Goal: Navigation & Orientation: Understand site structure

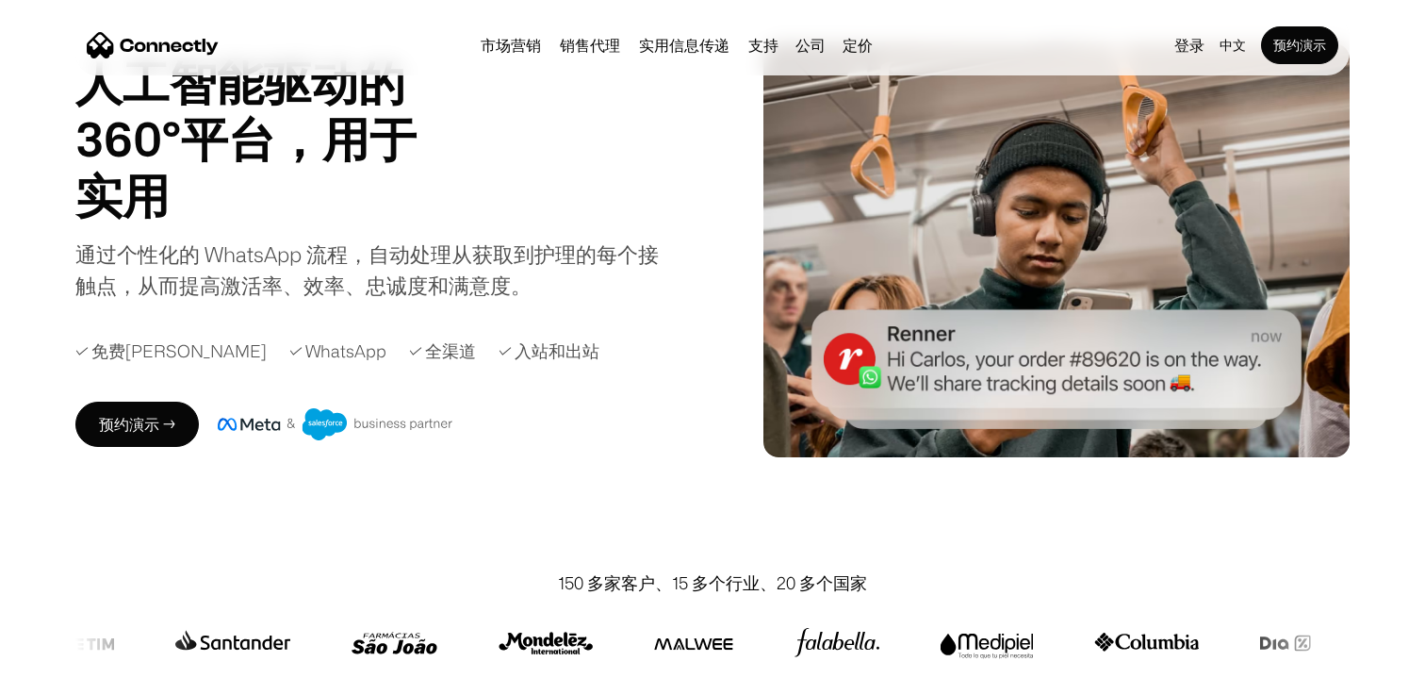
scroll to position [111, 0]
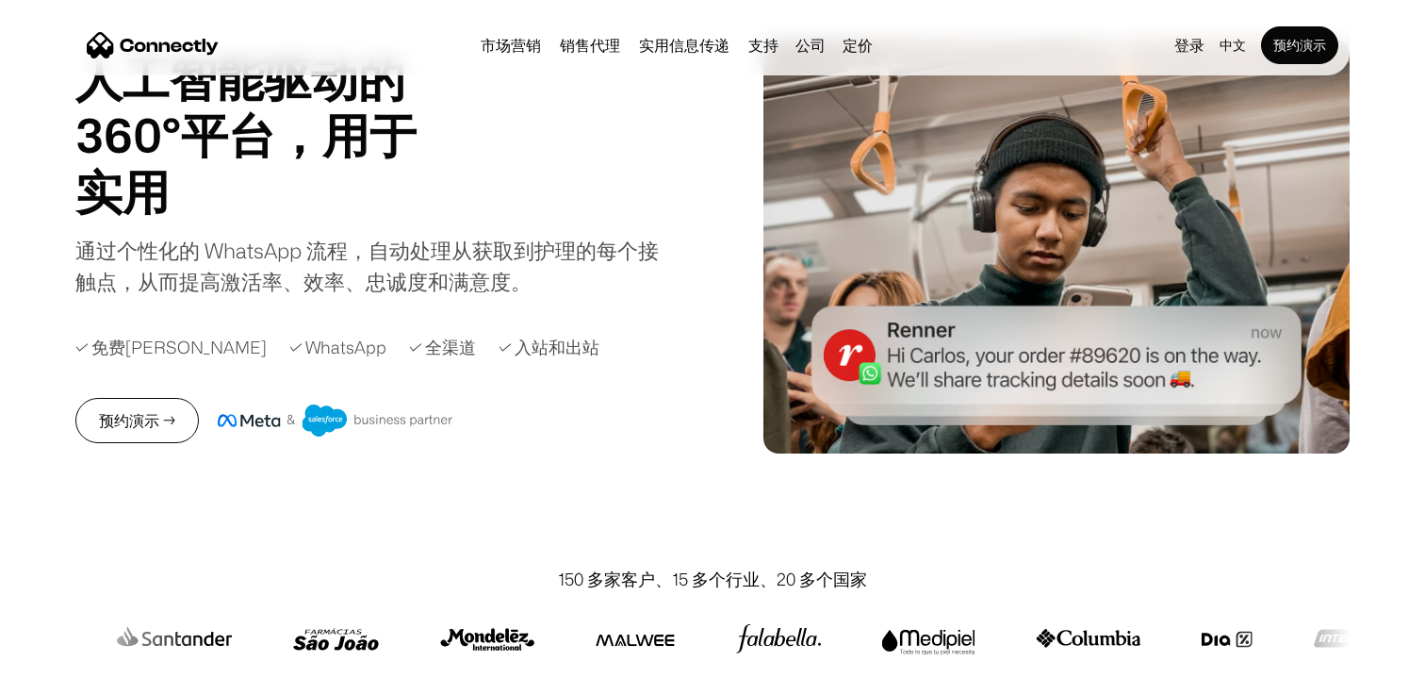
click at [172, 415] on link "预约演示 →" at bounding box center [136, 420] width 123 height 45
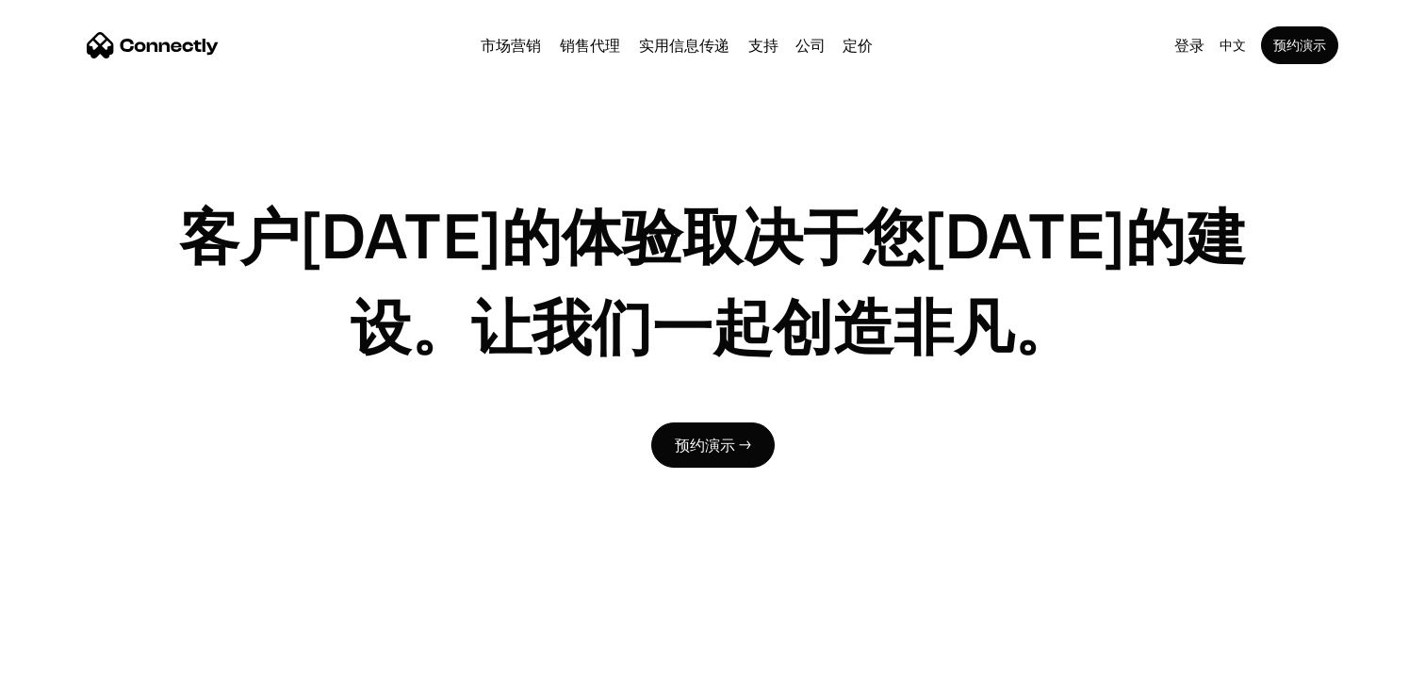
scroll to position [5707, 0]
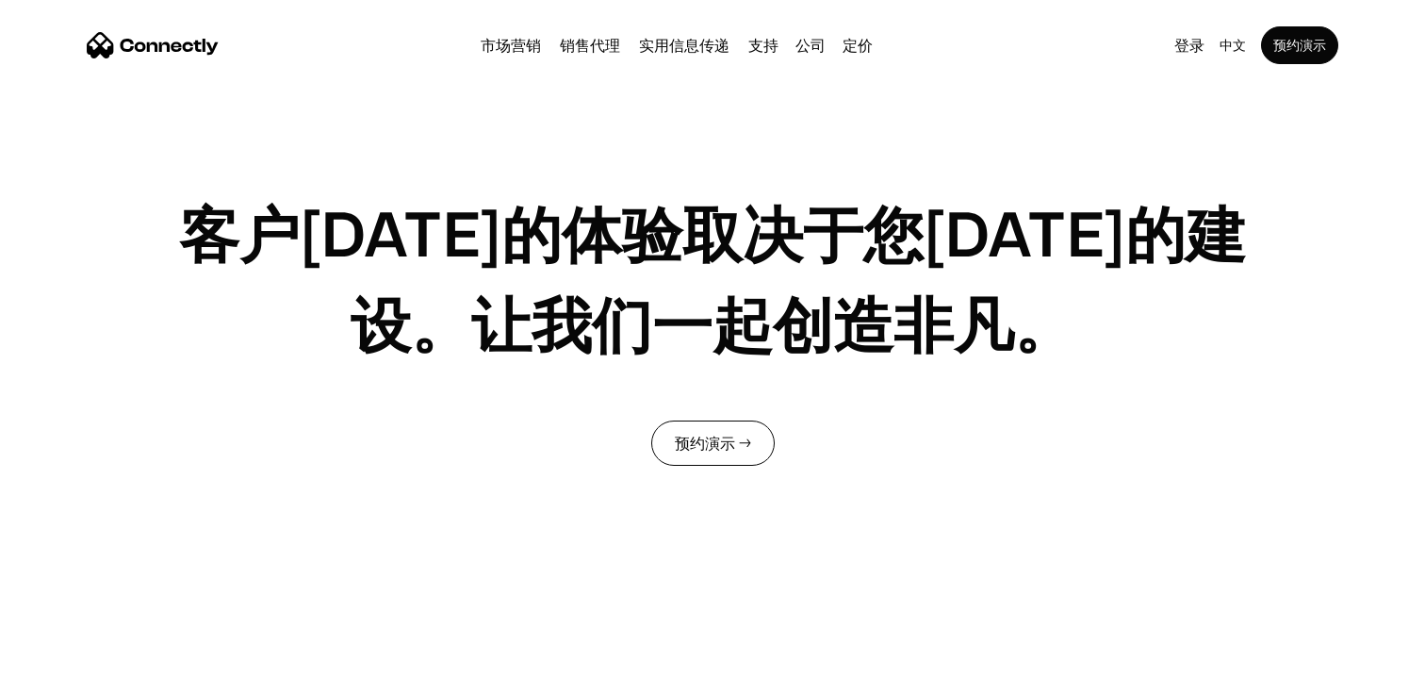
click at [702, 451] on link "预约演示 →" at bounding box center [712, 442] width 123 height 45
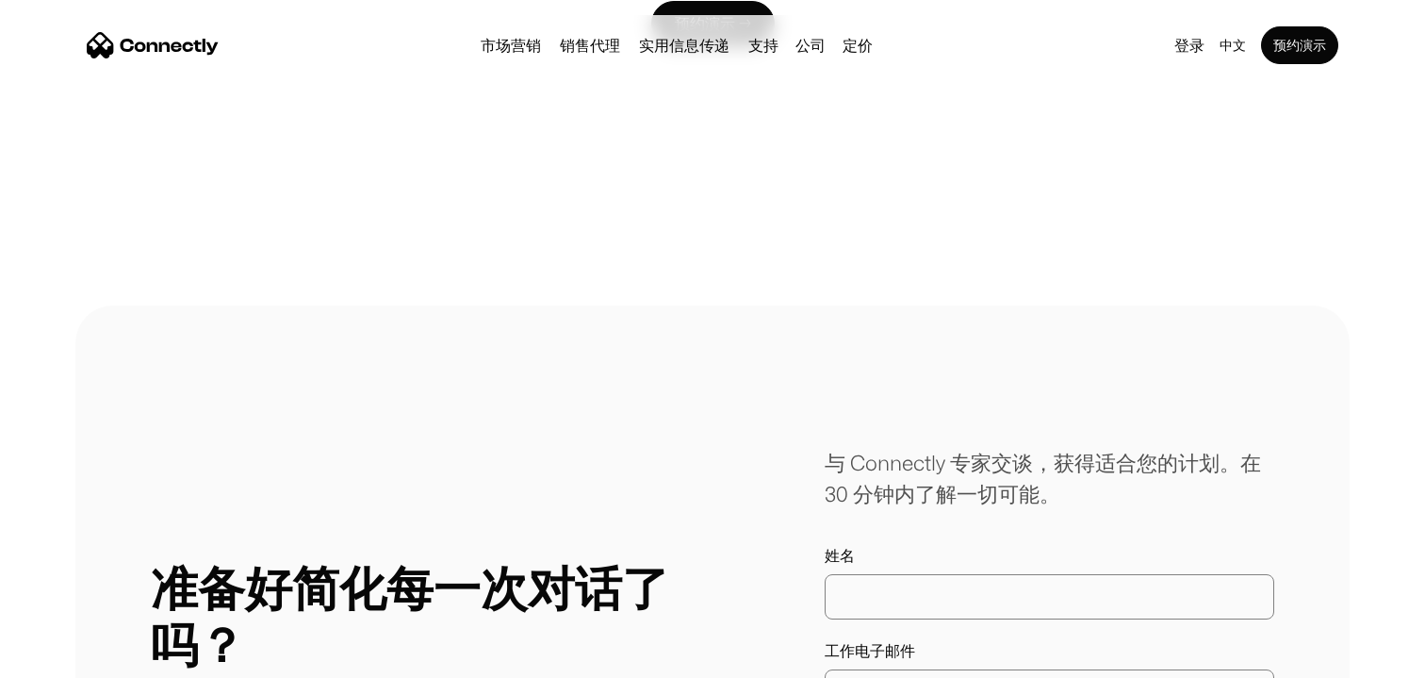
scroll to position [10347, 0]
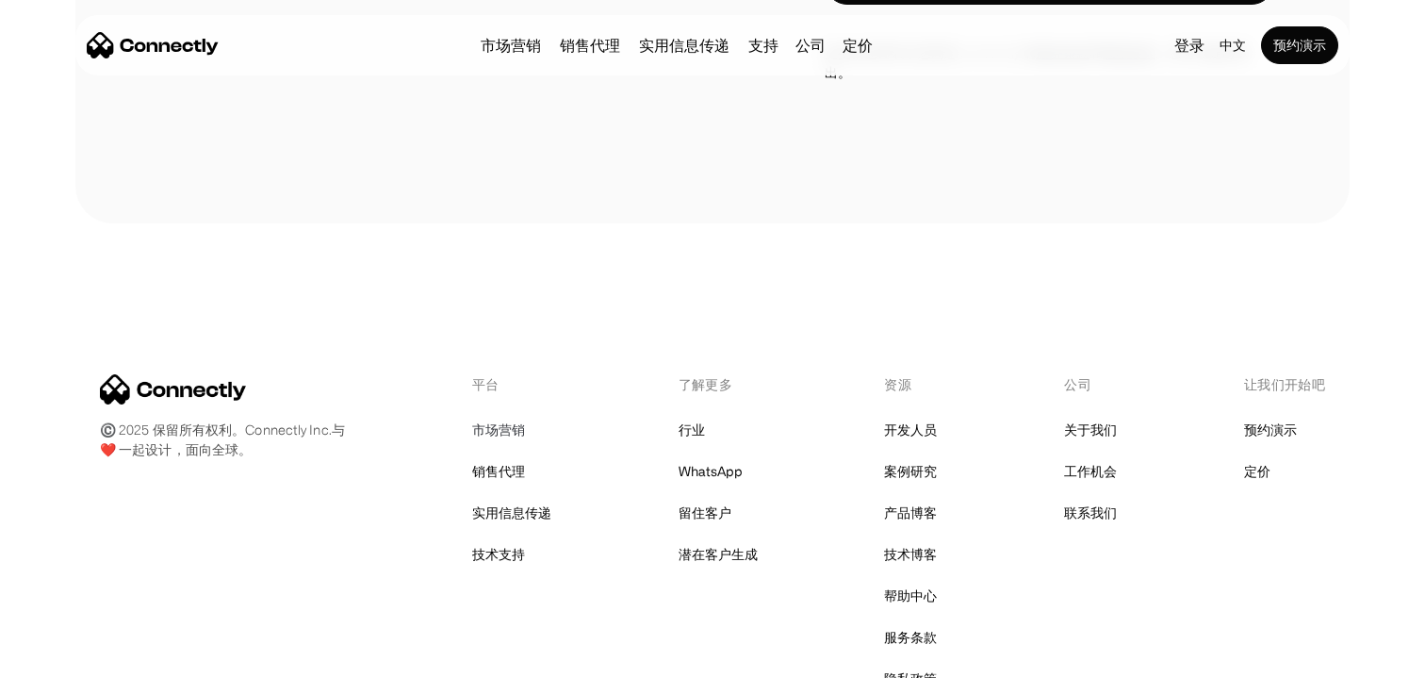
click at [515, 417] on link "市场营销" at bounding box center [498, 430] width 53 height 26
click at [504, 458] on link "销售代理" at bounding box center [498, 471] width 53 height 26
click at [727, 458] on link "WhatsApp" at bounding box center [711, 471] width 64 height 26
click at [920, 500] on link "产品博客" at bounding box center [910, 513] width 53 height 26
click at [919, 456] on div "开发人员 案例研究 产品博客 技术博客 帮助中心 服务条款 隐私政策" at bounding box center [910, 554] width 53 height 275
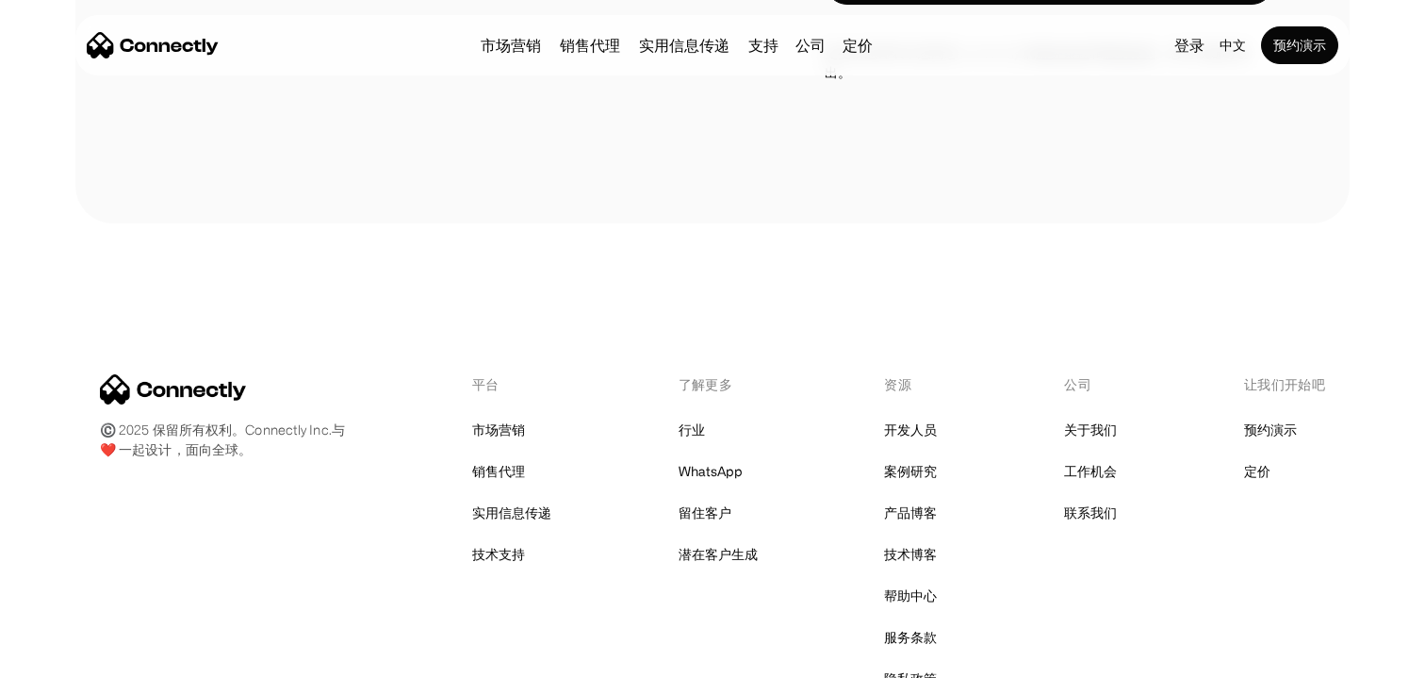
click at [919, 456] on div "开发人员 案例研究 产品博客 技术博客 帮助中心 服务条款 隐私政策" at bounding box center [910, 554] width 53 height 275
click at [912, 624] on link "服务条款" at bounding box center [910, 637] width 53 height 26
click at [919, 665] on link "隐私政策" at bounding box center [910, 678] width 53 height 26
click at [1084, 417] on link "关于我们" at bounding box center [1090, 430] width 53 height 26
click at [1094, 458] on link "工作机会" at bounding box center [1090, 471] width 53 height 26
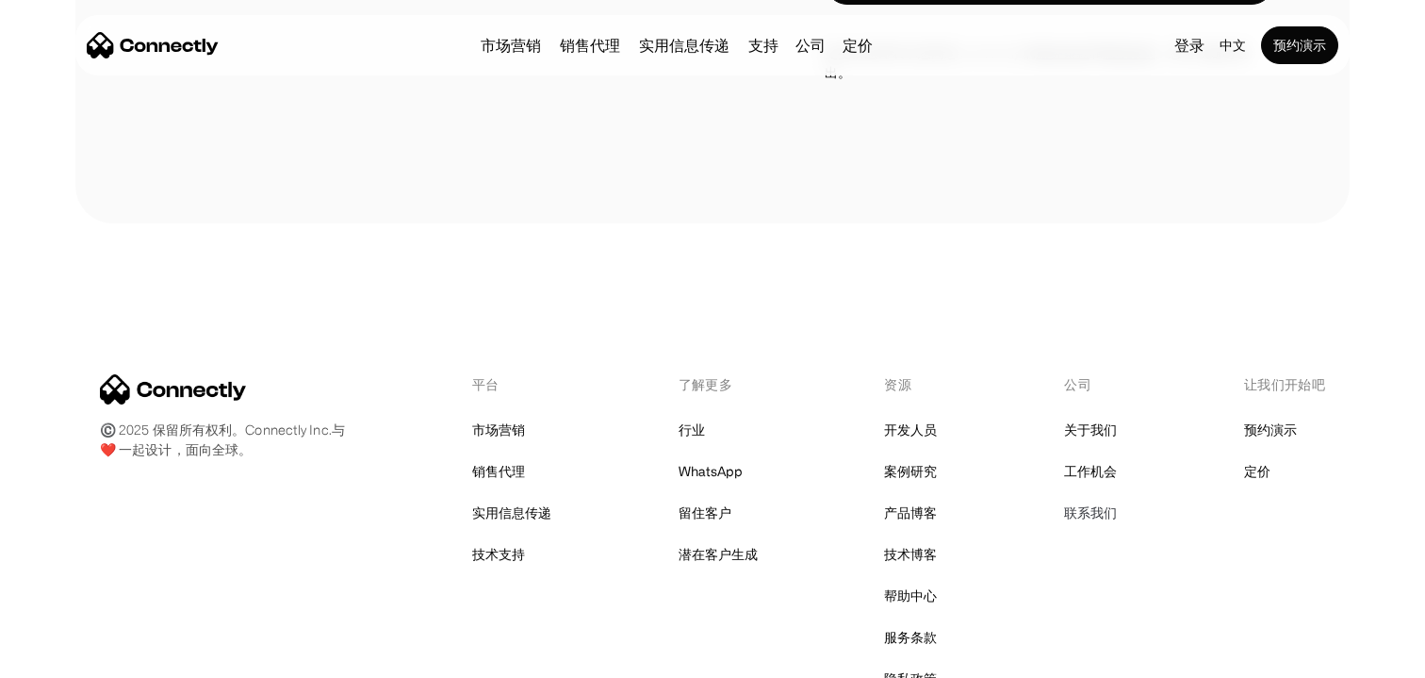
click at [1100, 500] on link "联系我们" at bounding box center [1090, 513] width 53 height 26
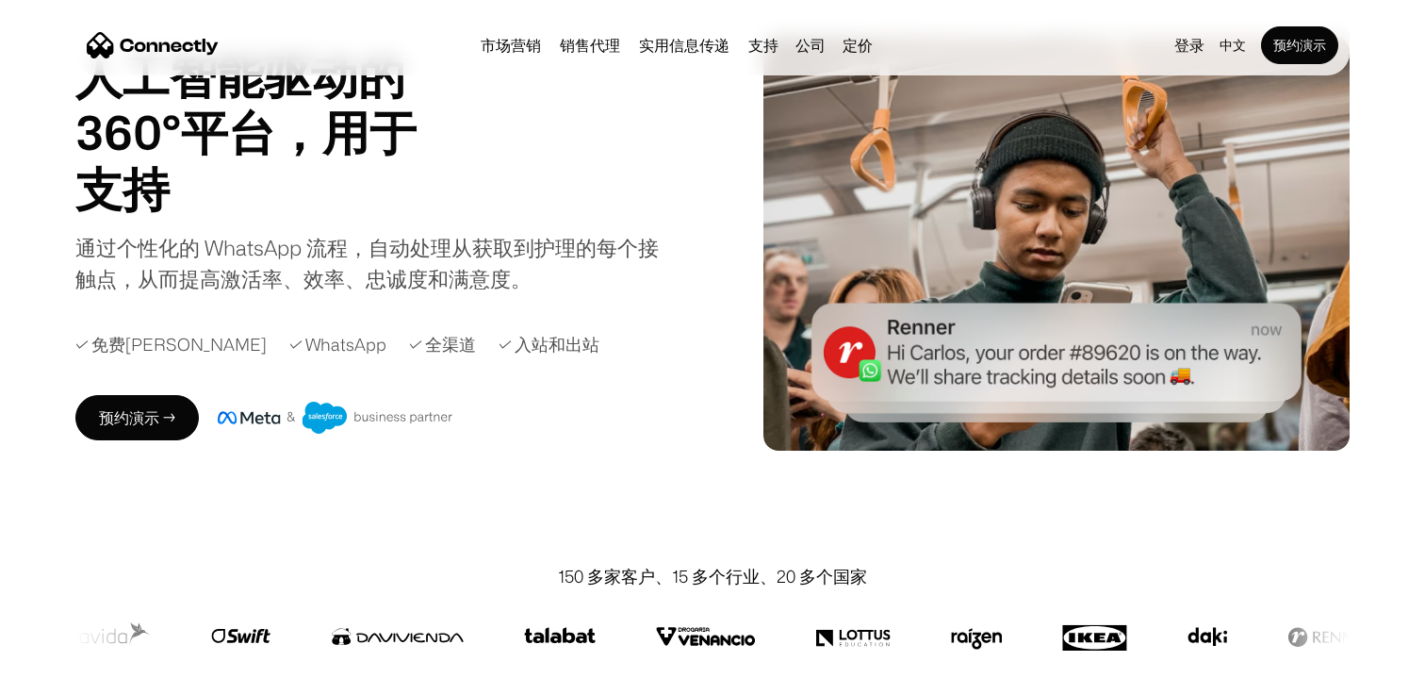
scroll to position [0, 0]
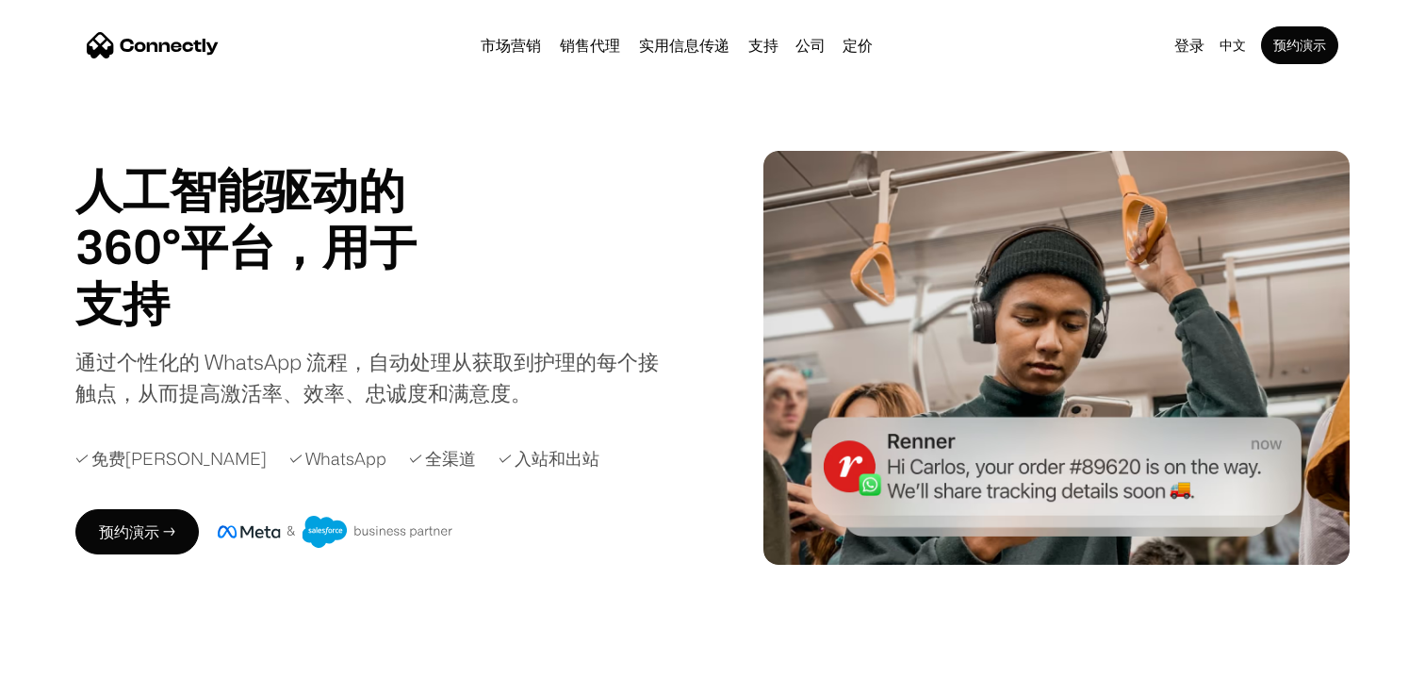
drag, startPoint x: 272, startPoint y: 22, endPoint x: 258, endPoint y: 24, distance: 14.3
click at [258, 24] on div "市场营销 销售代理 实用信息传递 支持 公司 关于我们 工作机会 联系我们 定价 登录 中文 en es pt 预约演示" at bounding box center [712, 45] width 1274 height 60
drag, startPoint x: 232, startPoint y: 55, endPoint x: 137, endPoint y: 42, distance: 96.0
click at [137, 42] on div "市场营销 销售代理 实用信息传递 支持 公司 关于我们 工作机会 联系我们 定价 登录 中文 en es pt 预约演示" at bounding box center [712, 45] width 1274 height 60
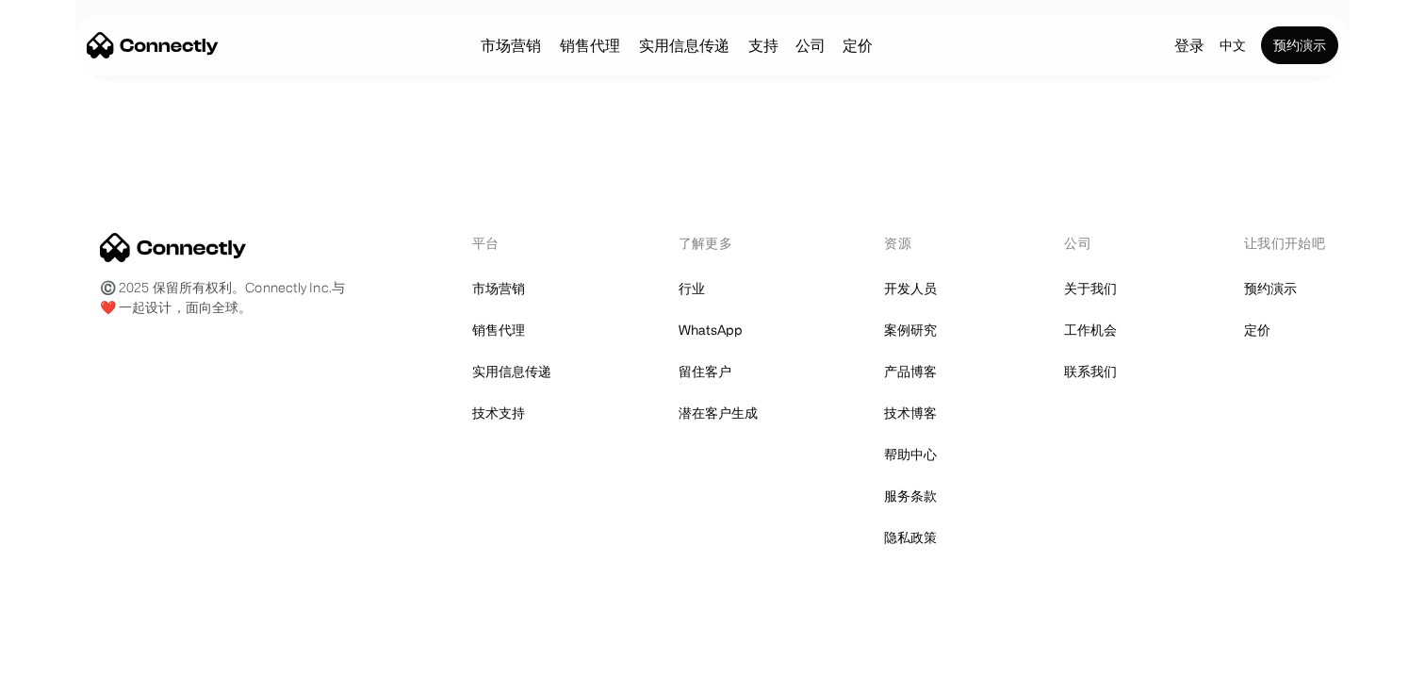
scroll to position [931, 0]
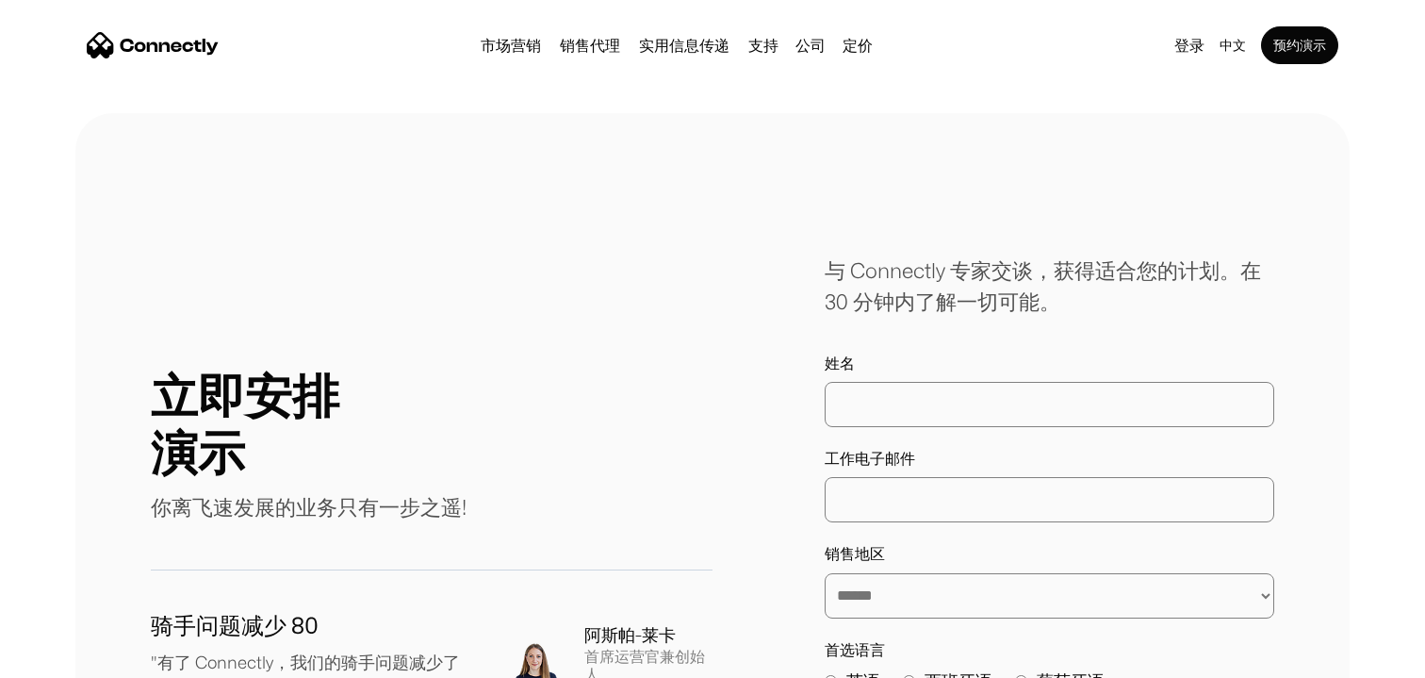
scroll to position [931, 0]
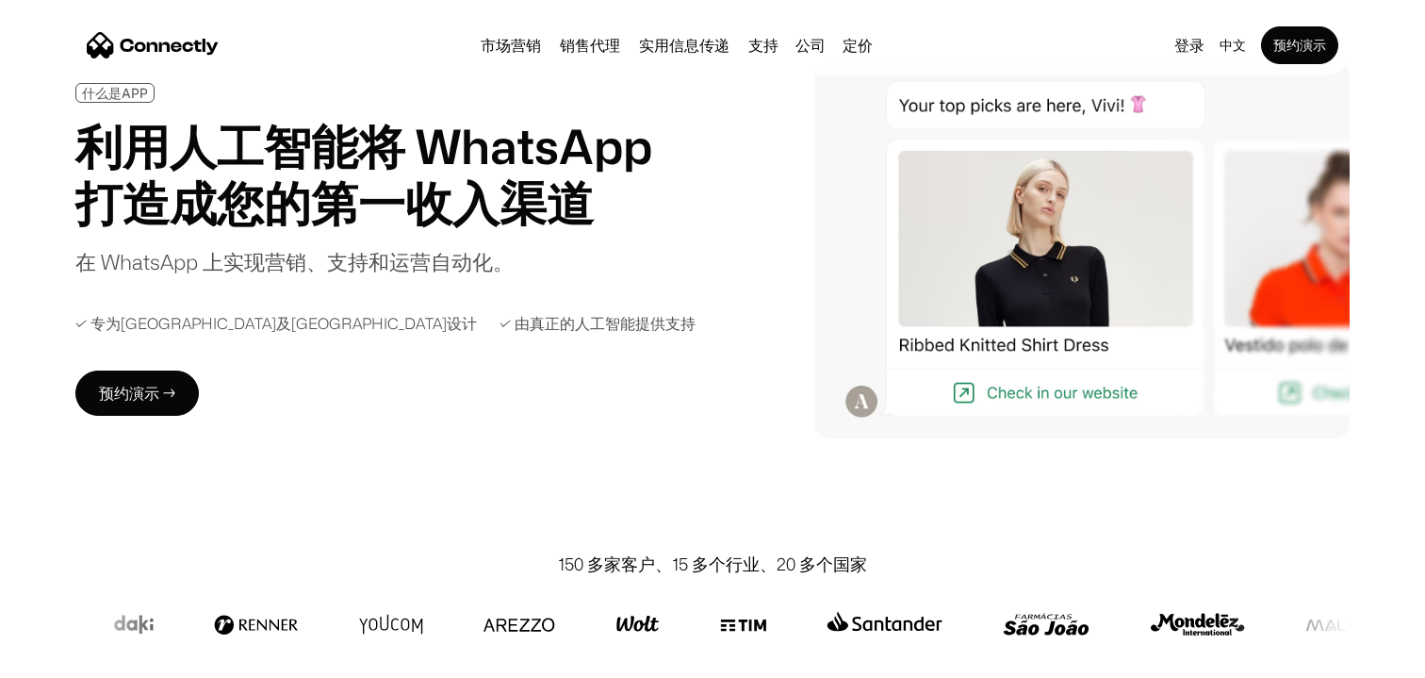
scroll to position [98, 0]
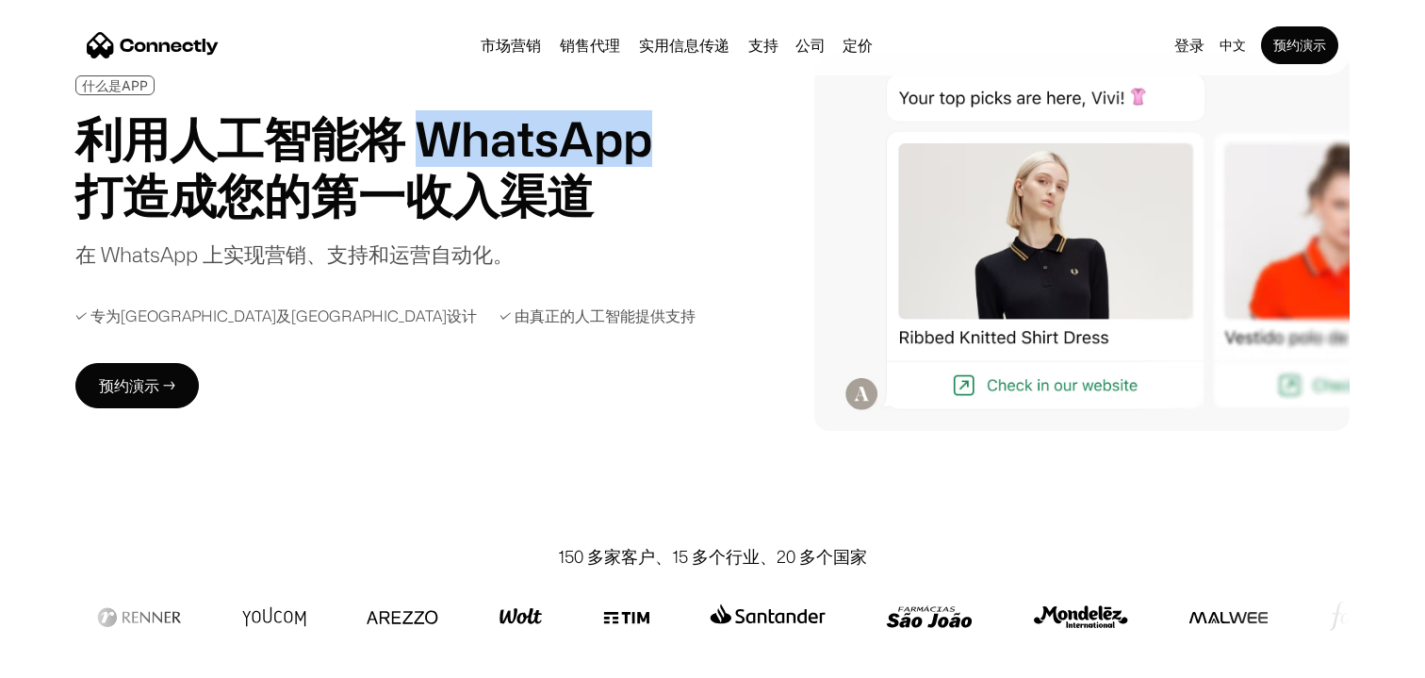
drag, startPoint x: 528, startPoint y: 138, endPoint x: 647, endPoint y: 145, distance: 119.9
click at [647, 145] on h1 "利用人工智能将 WhatsApp 打造成您的第一收入渠道" at bounding box center [383, 166] width 617 height 113
copy h1 "WhatsApp"
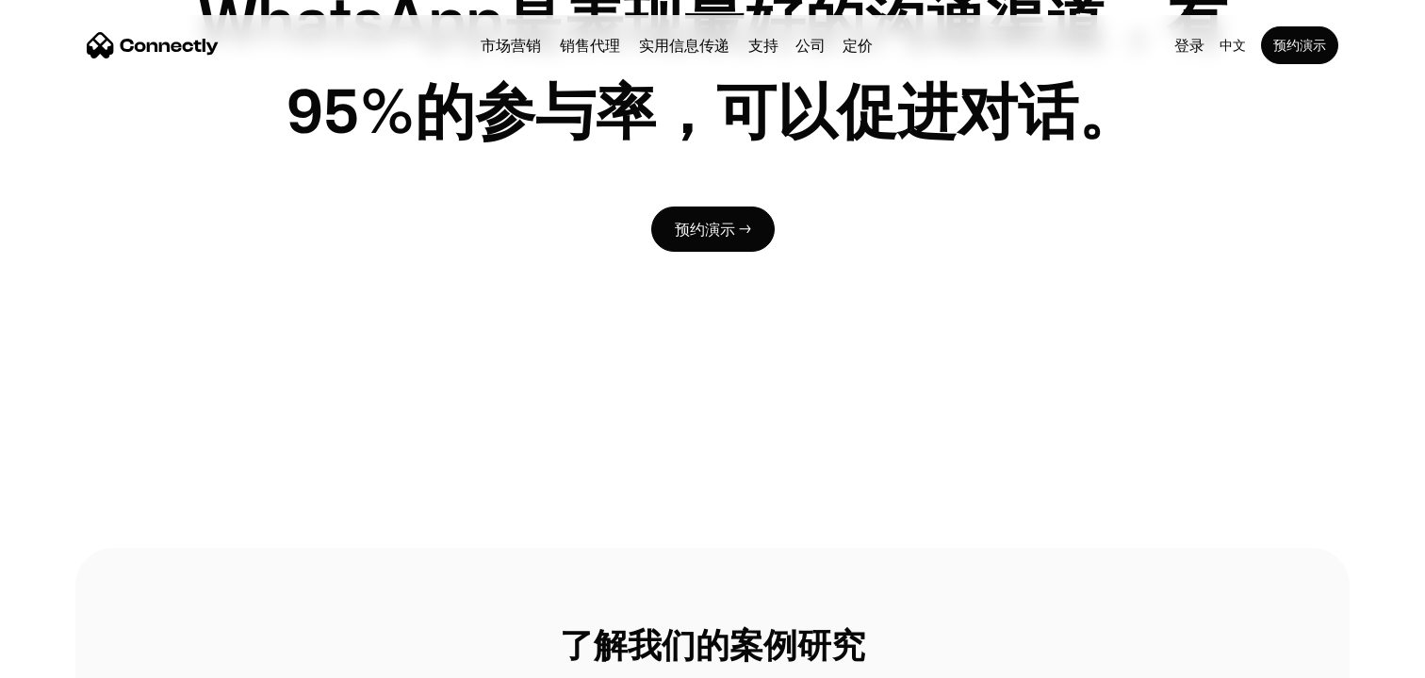
scroll to position [3555, 0]
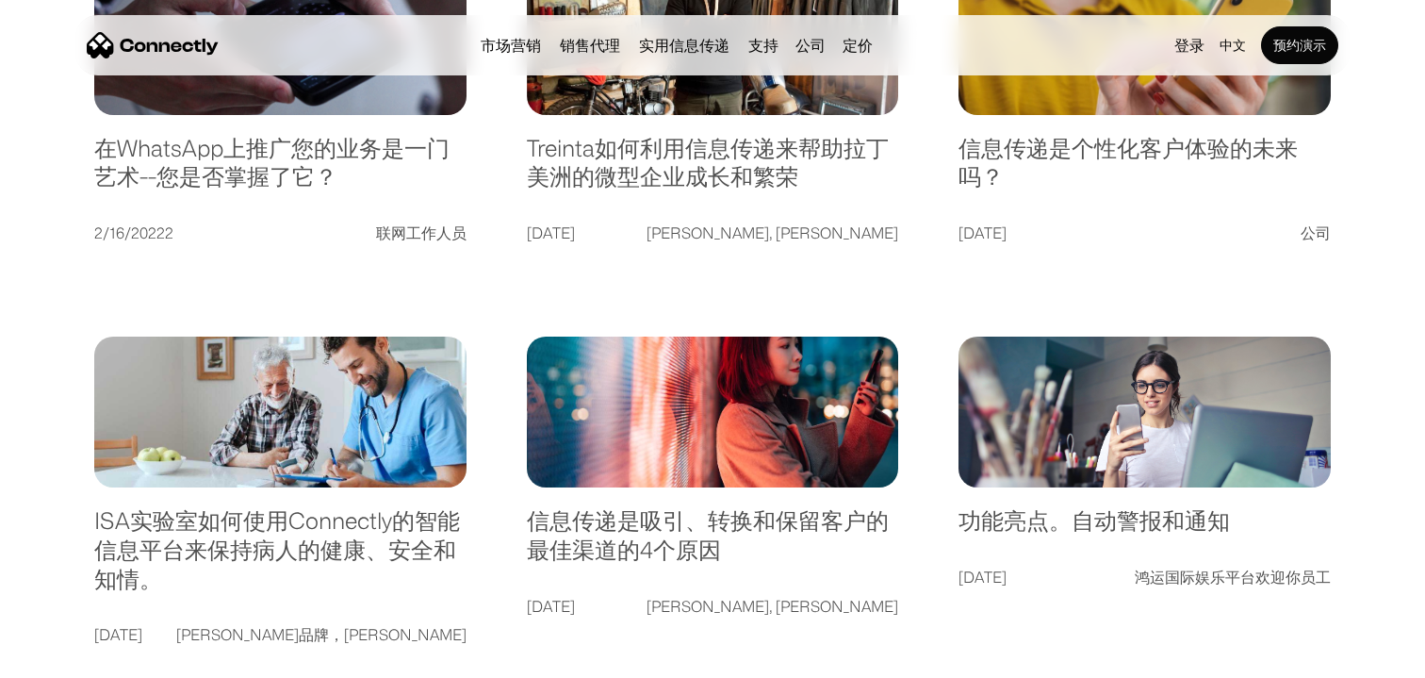
scroll to position [1900, 0]
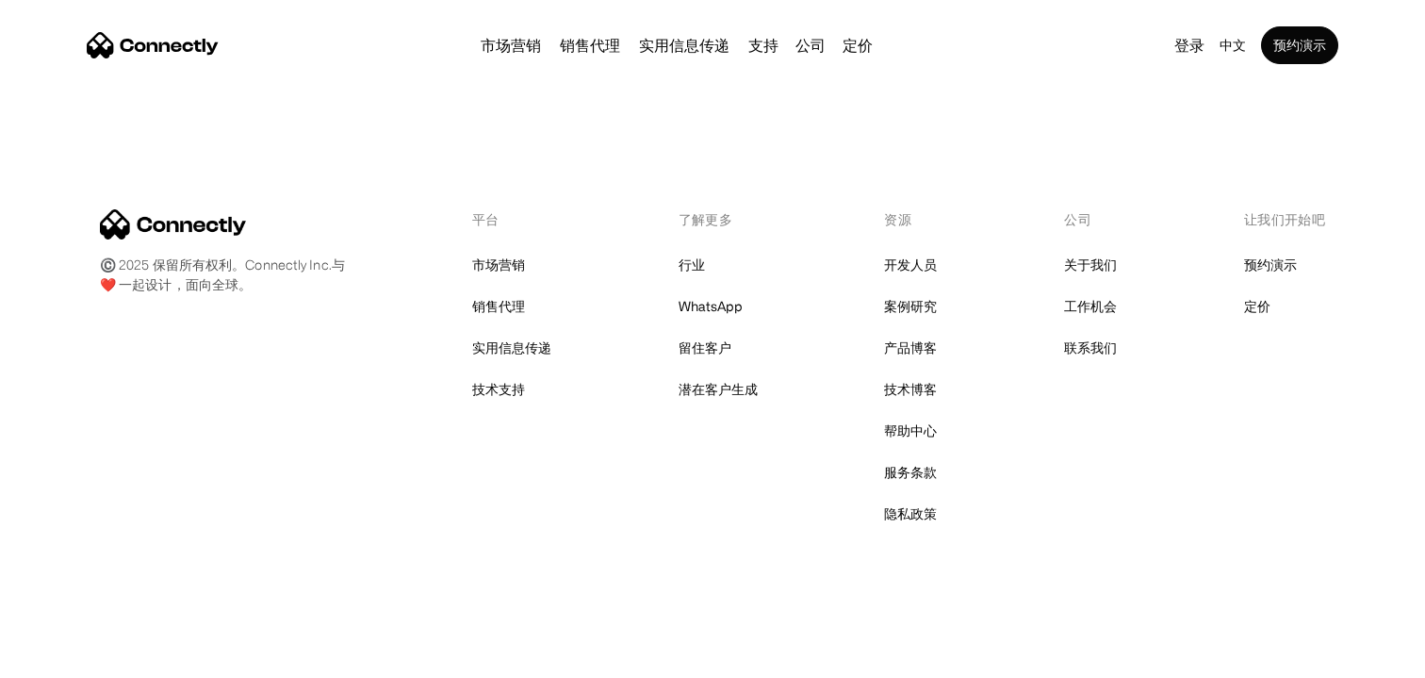
scroll to position [196, 0]
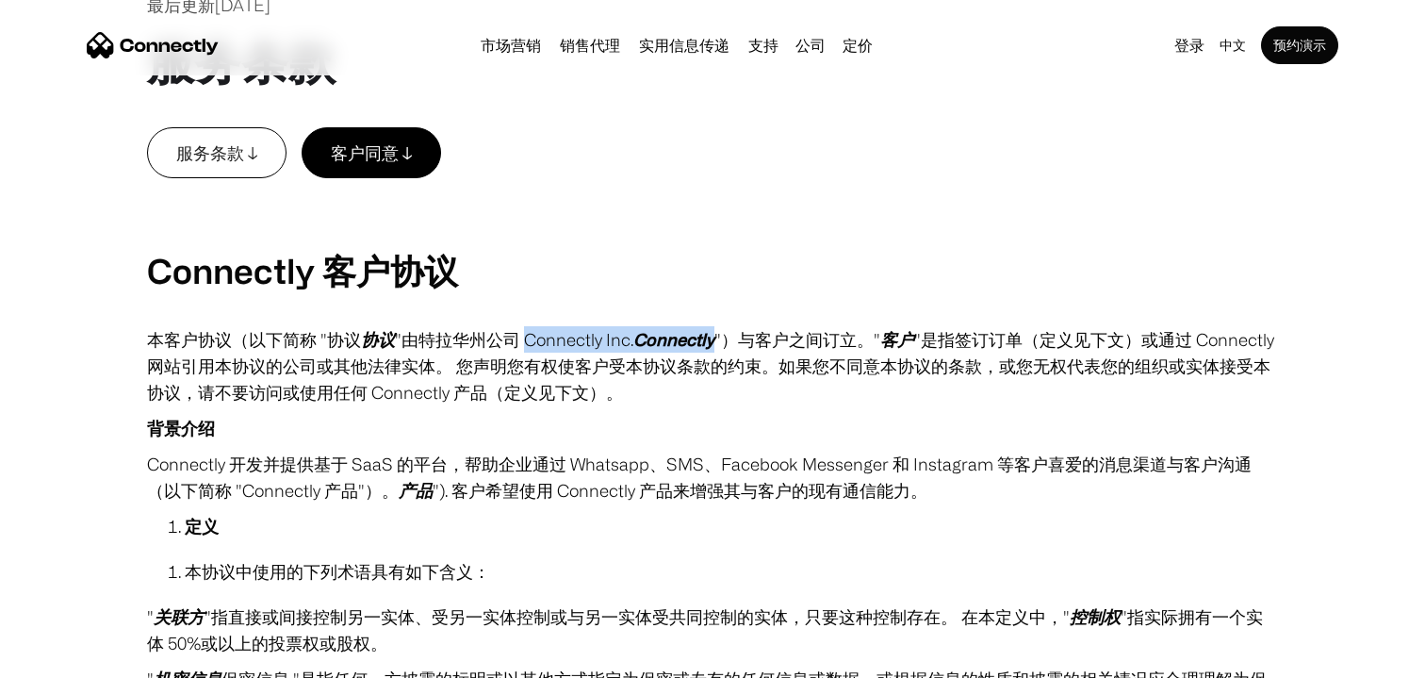
drag, startPoint x: 524, startPoint y: 341, endPoint x: 714, endPoint y: 339, distance: 190.4
click at [714, 339] on p "本客户协议（以下简称 "协议 协议 "由特拉华州公司 Connectly Inc. Connectly "）与客户之间订立。" 客户 "是指签订订单（定义见下…" at bounding box center [712, 365] width 1131 height 79
copy p "Connectly Inc. Connectly"
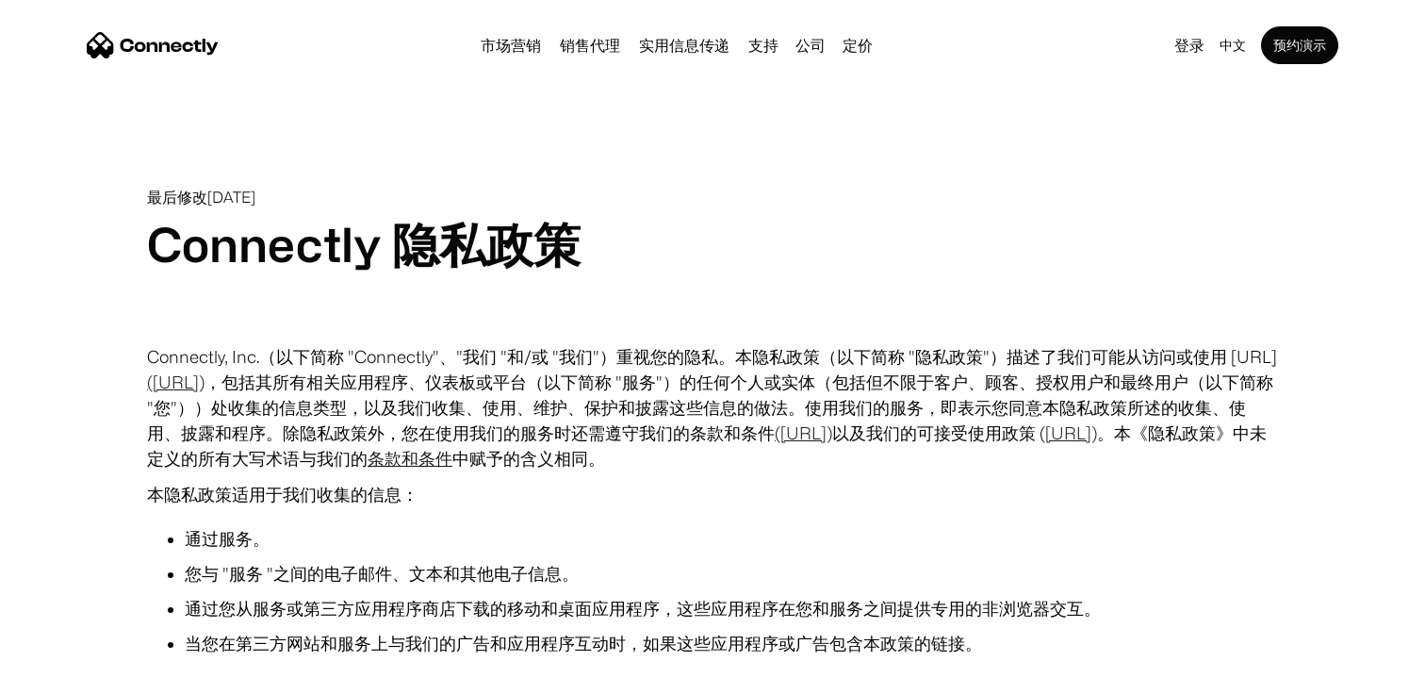
scroll to position [3001, 0]
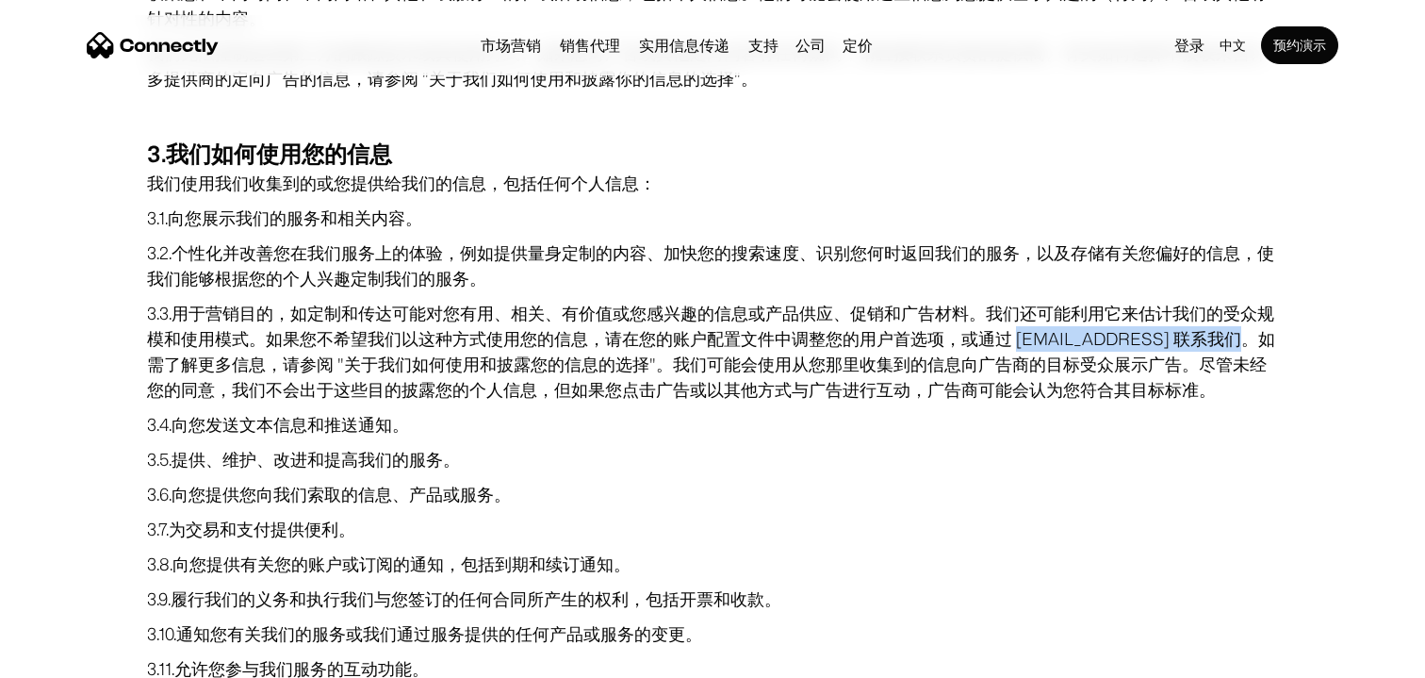
drag, startPoint x: 1015, startPoint y: 340, endPoint x: 1180, endPoint y: 340, distance: 164.9
click at [1180, 340] on p "3.3.用于营销目的，如定制和传达可能对您有用、相关、有价值或您感兴趣的信息或产品供应、促销和广告材料。我们还可能利用它来估计我们的受众规模和使用模式。如果您…" at bounding box center [712, 352] width 1131 height 102
copy p "privacy@Connectly.ai"
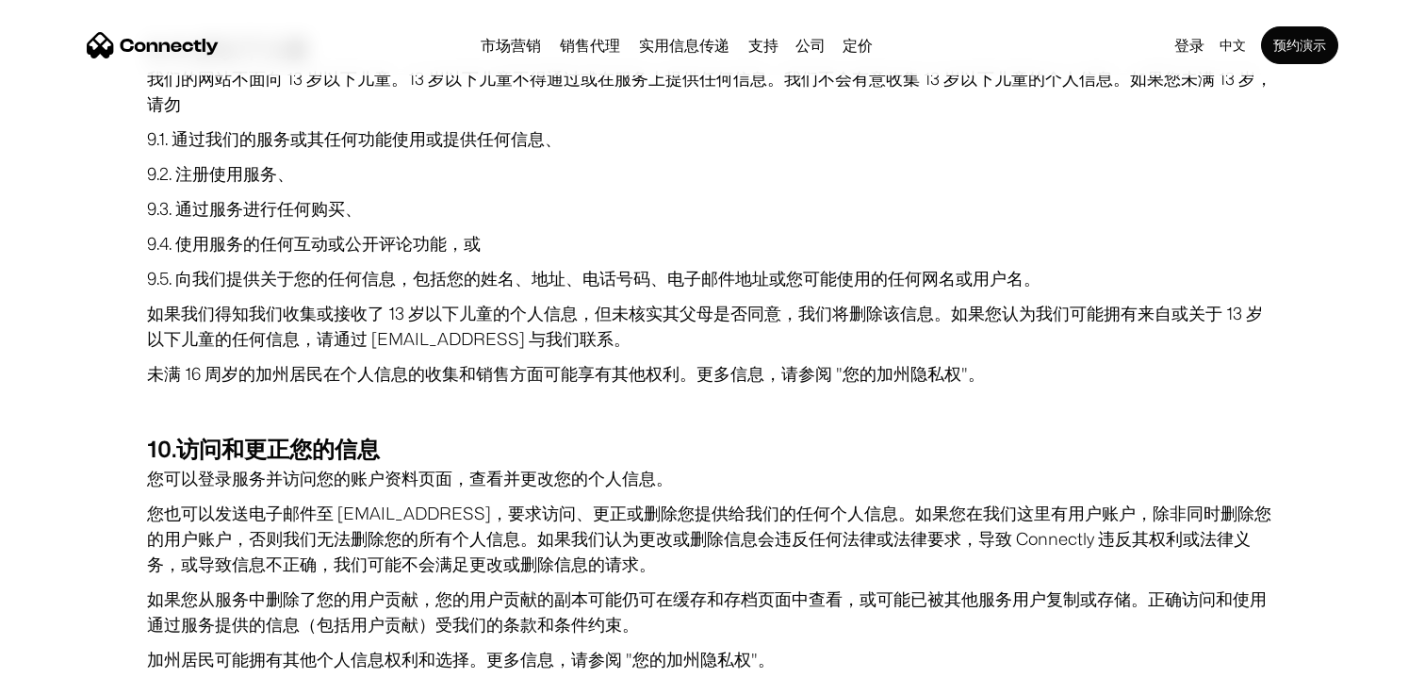
scroll to position [7919, 0]
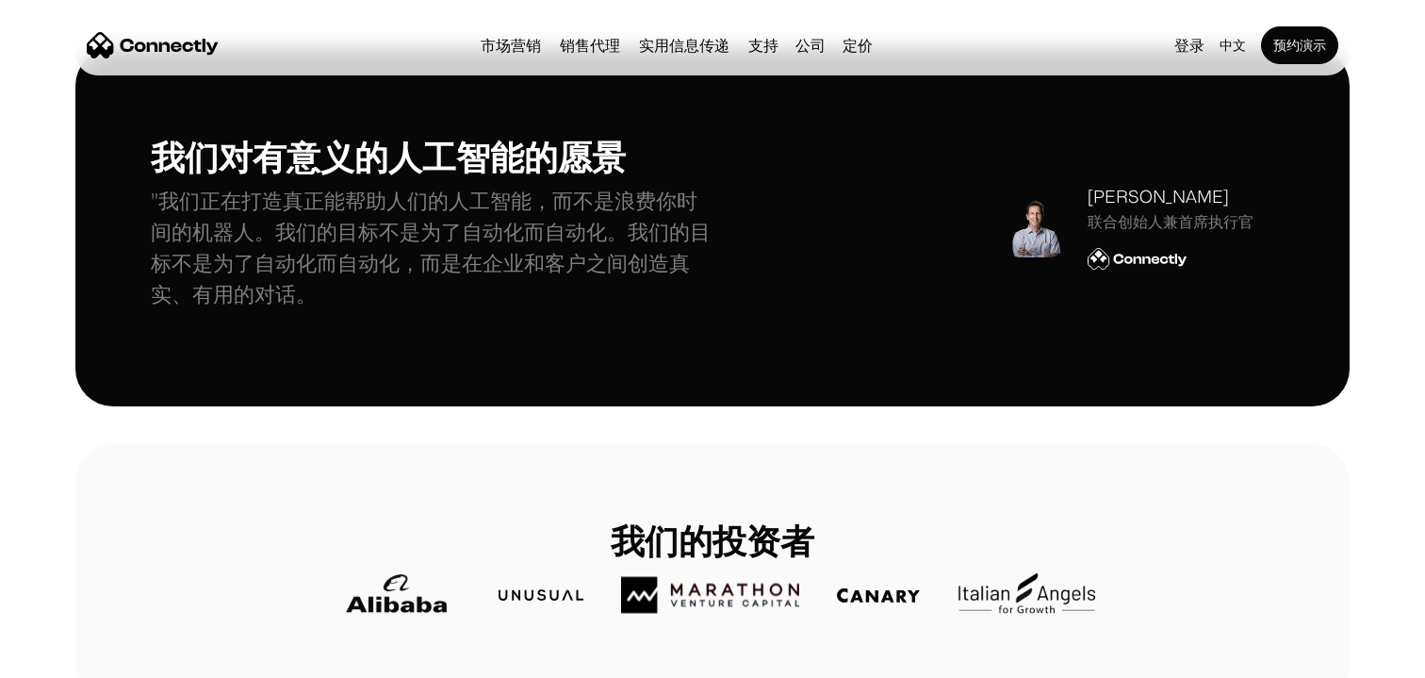
scroll to position [518, 0]
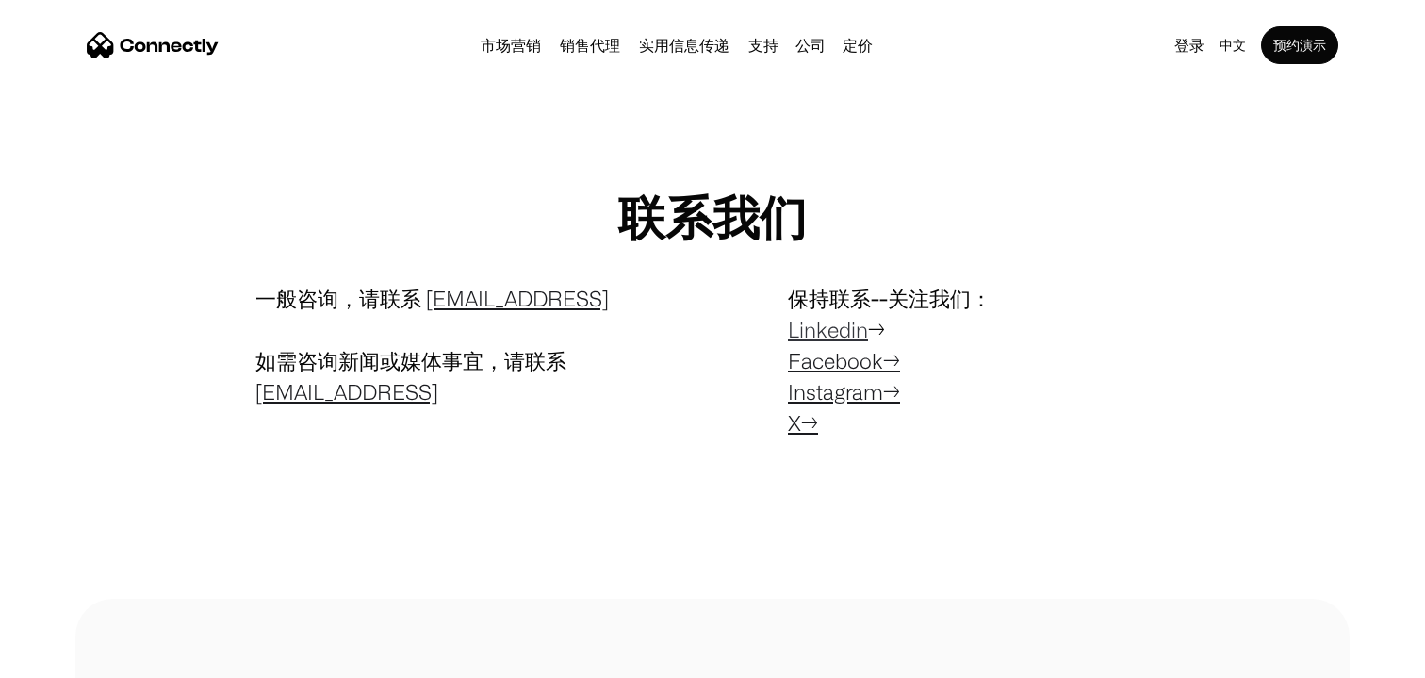
click at [834, 326] on link "Linkedin" at bounding box center [828, 330] width 80 height 24
click at [818, 401] on link "Instagram→" at bounding box center [844, 392] width 112 height 24
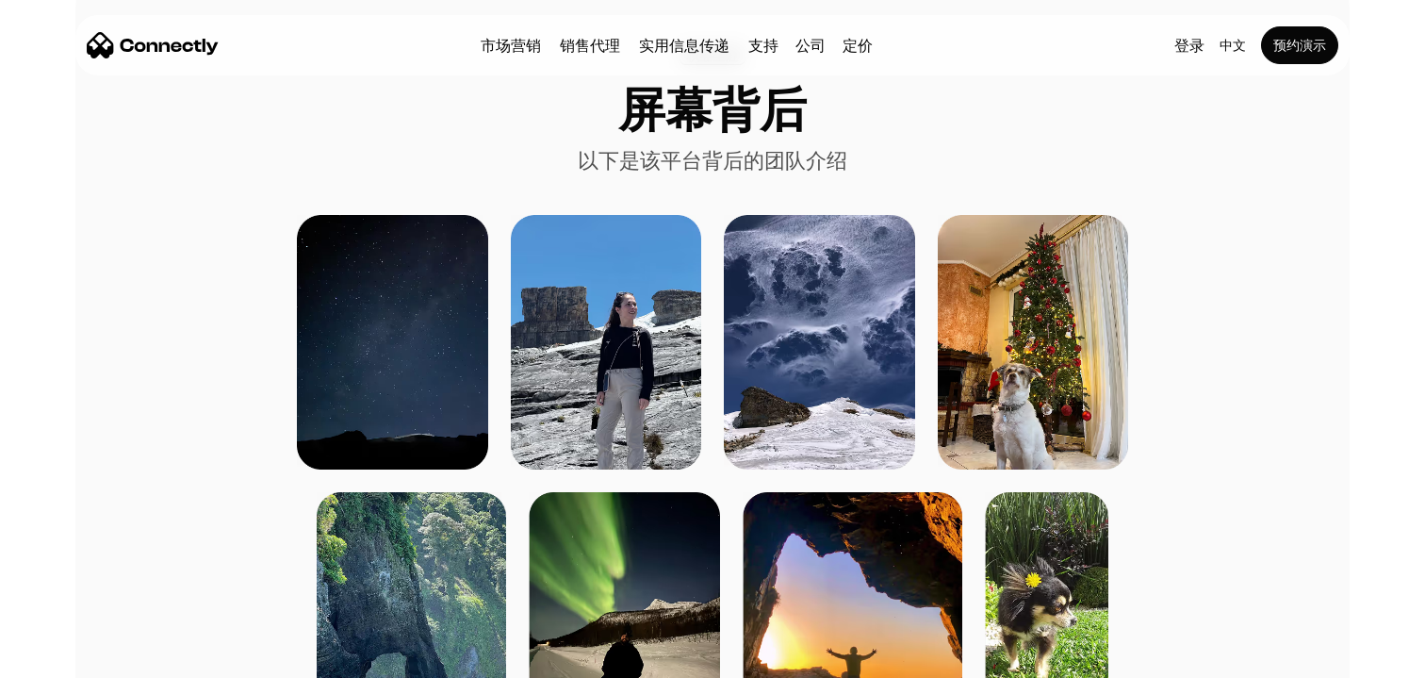
scroll to position [1231, 0]
